Goal: Task Accomplishment & Management: Manage account settings

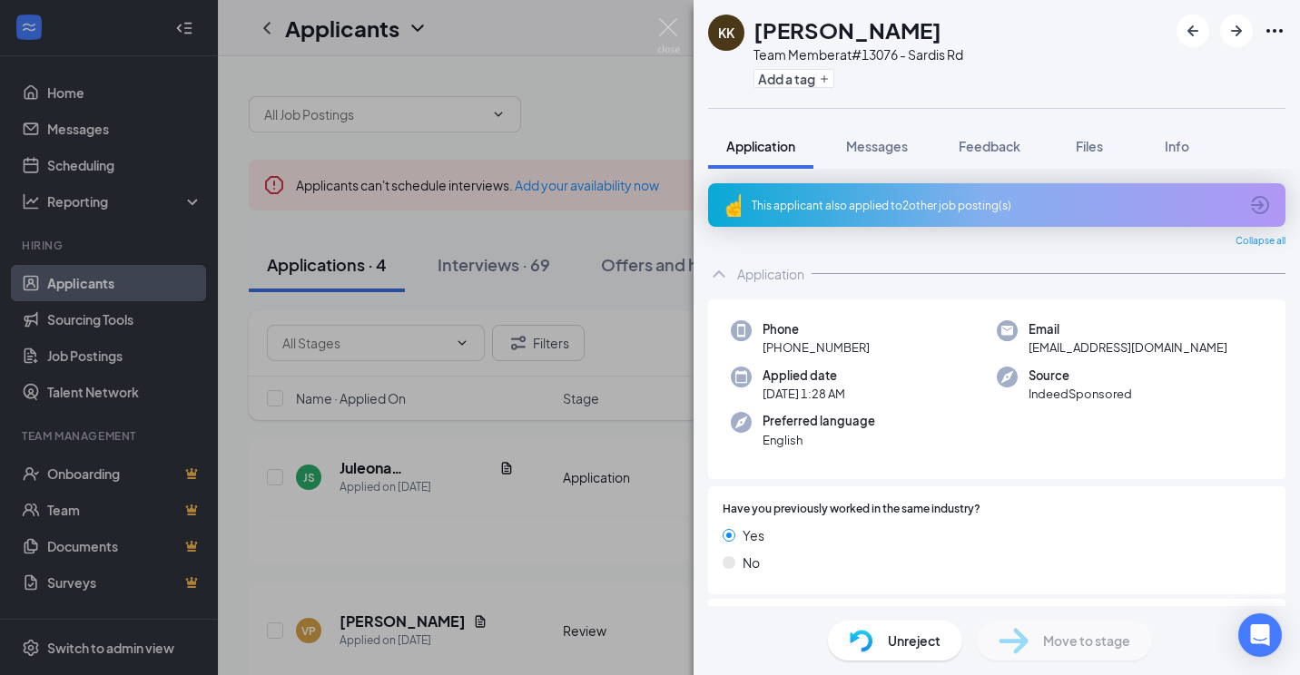
click at [776, 205] on div "This applicant also applied to 2 other job posting(s)" at bounding box center [995, 205] width 487 height 15
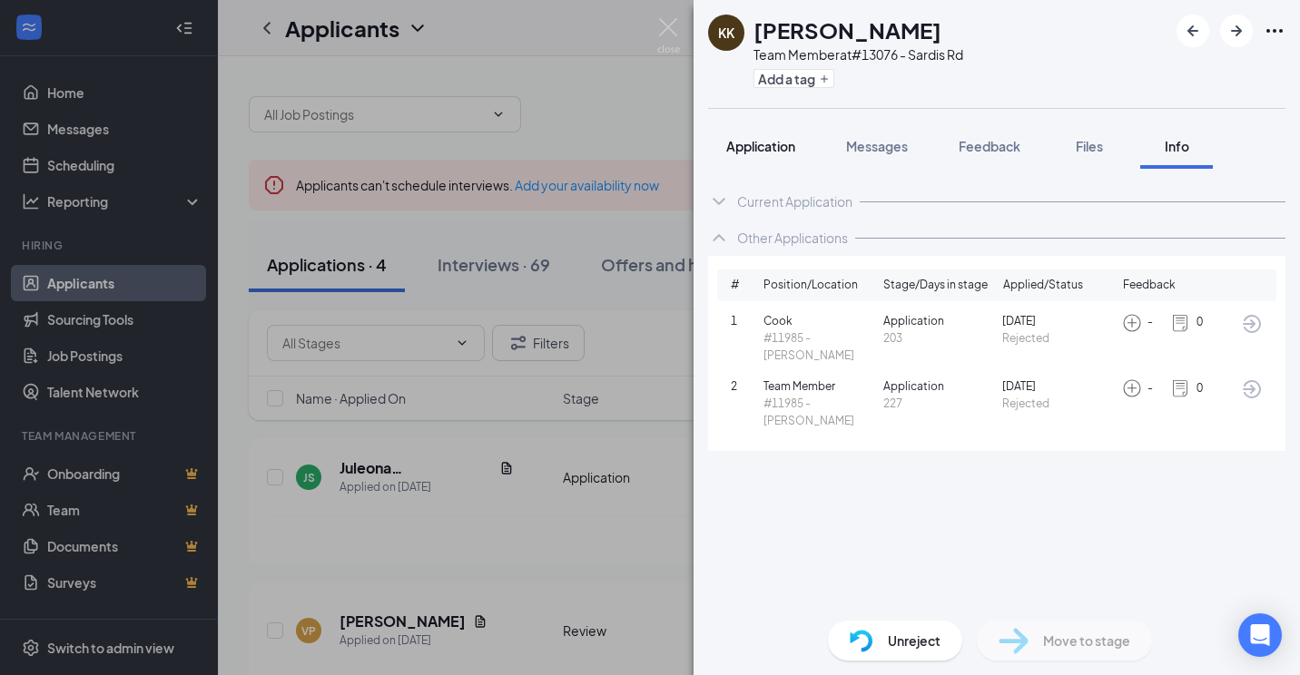
click at [774, 147] on span "Application" at bounding box center [760, 146] width 69 height 16
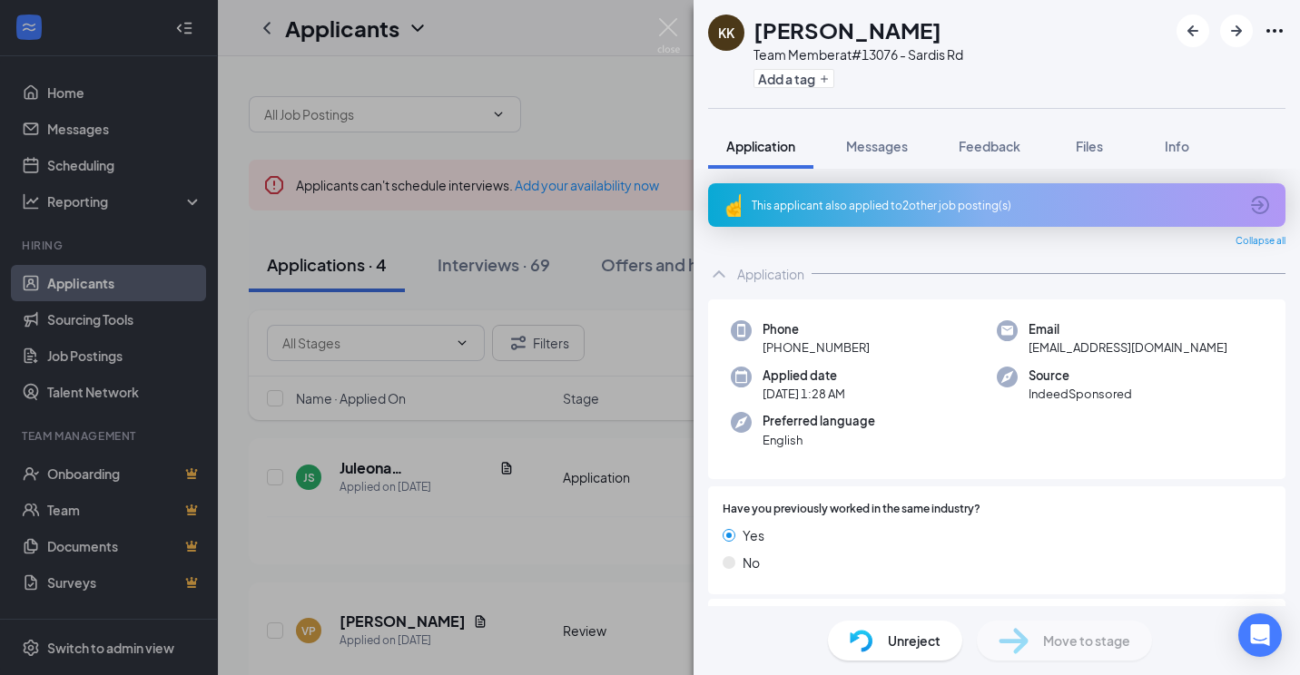
click at [631, 502] on div "KK [PERSON_NAME] Team Member at #[STREET_ADDRESS] Add a tag Application Message…" at bounding box center [650, 337] width 1300 height 675
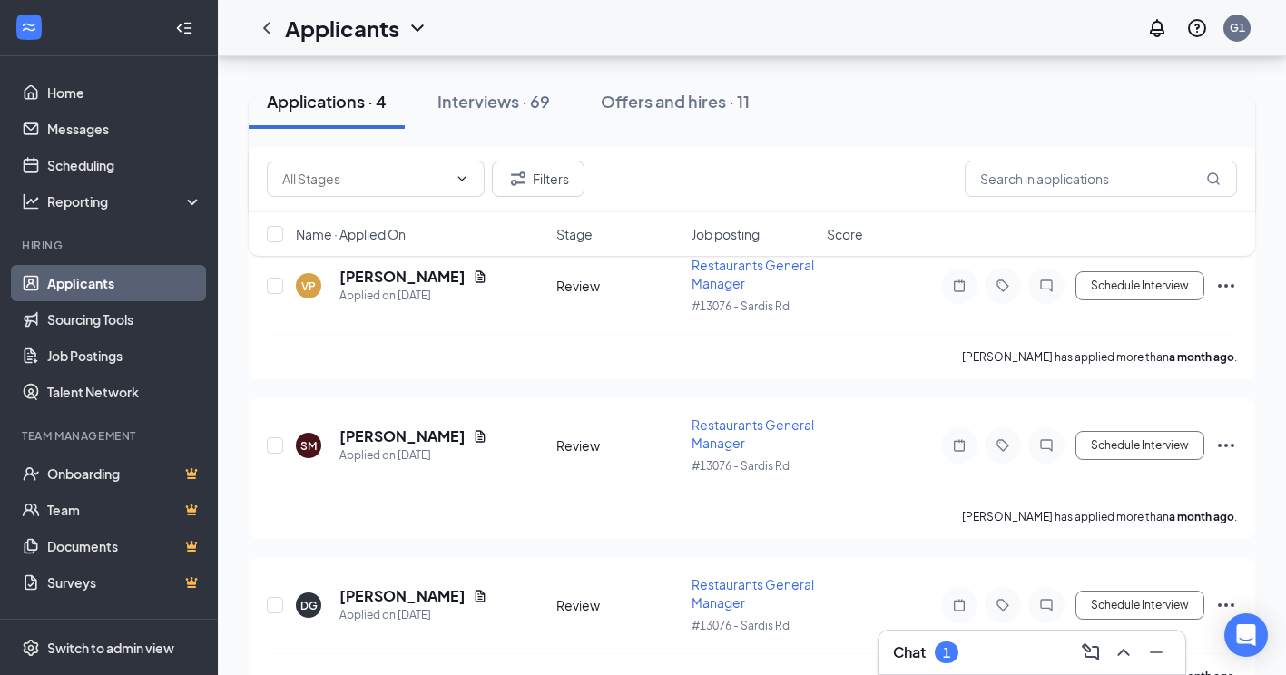
scroll to position [390, 0]
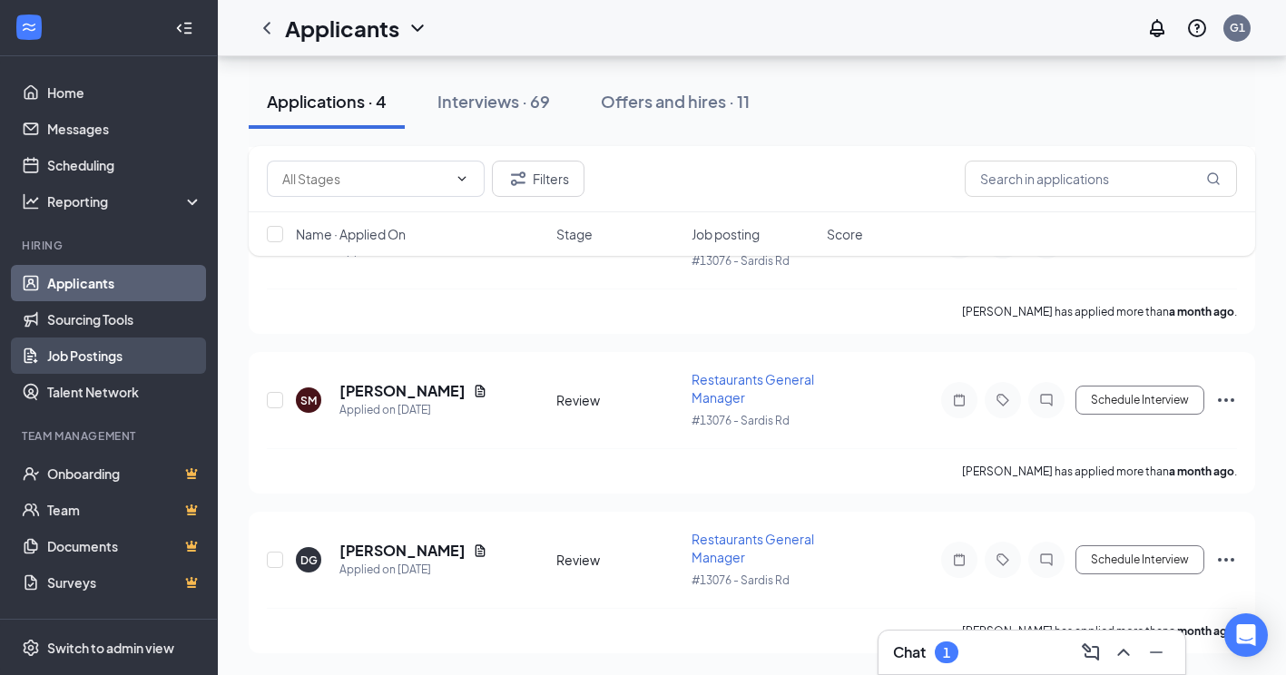
click at [130, 368] on link "Job Postings" at bounding box center [124, 356] width 155 height 36
